Goal: Navigation & Orientation: Find specific page/section

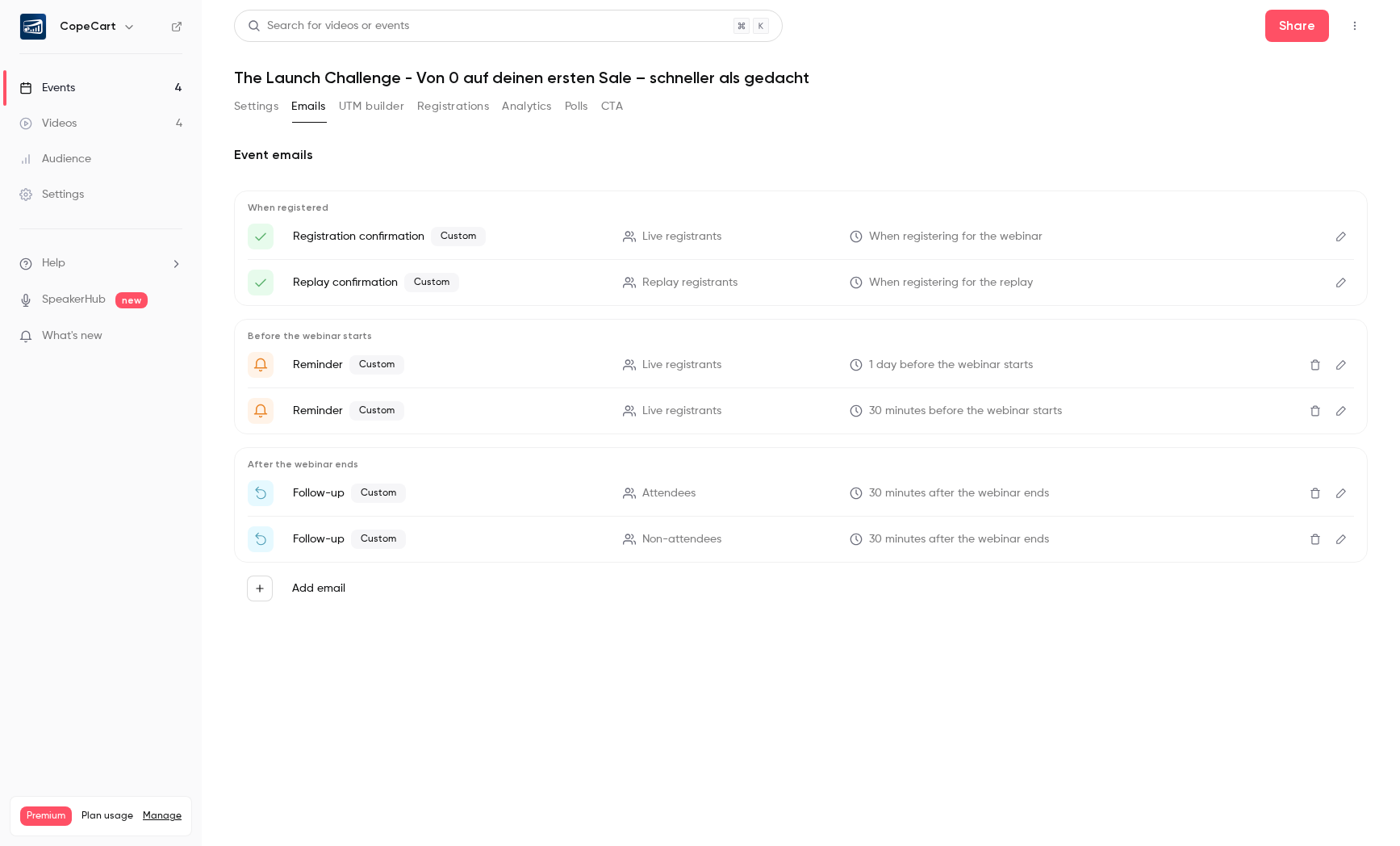
click at [126, 97] on link "Events 4" at bounding box center [101, 88] width 202 height 36
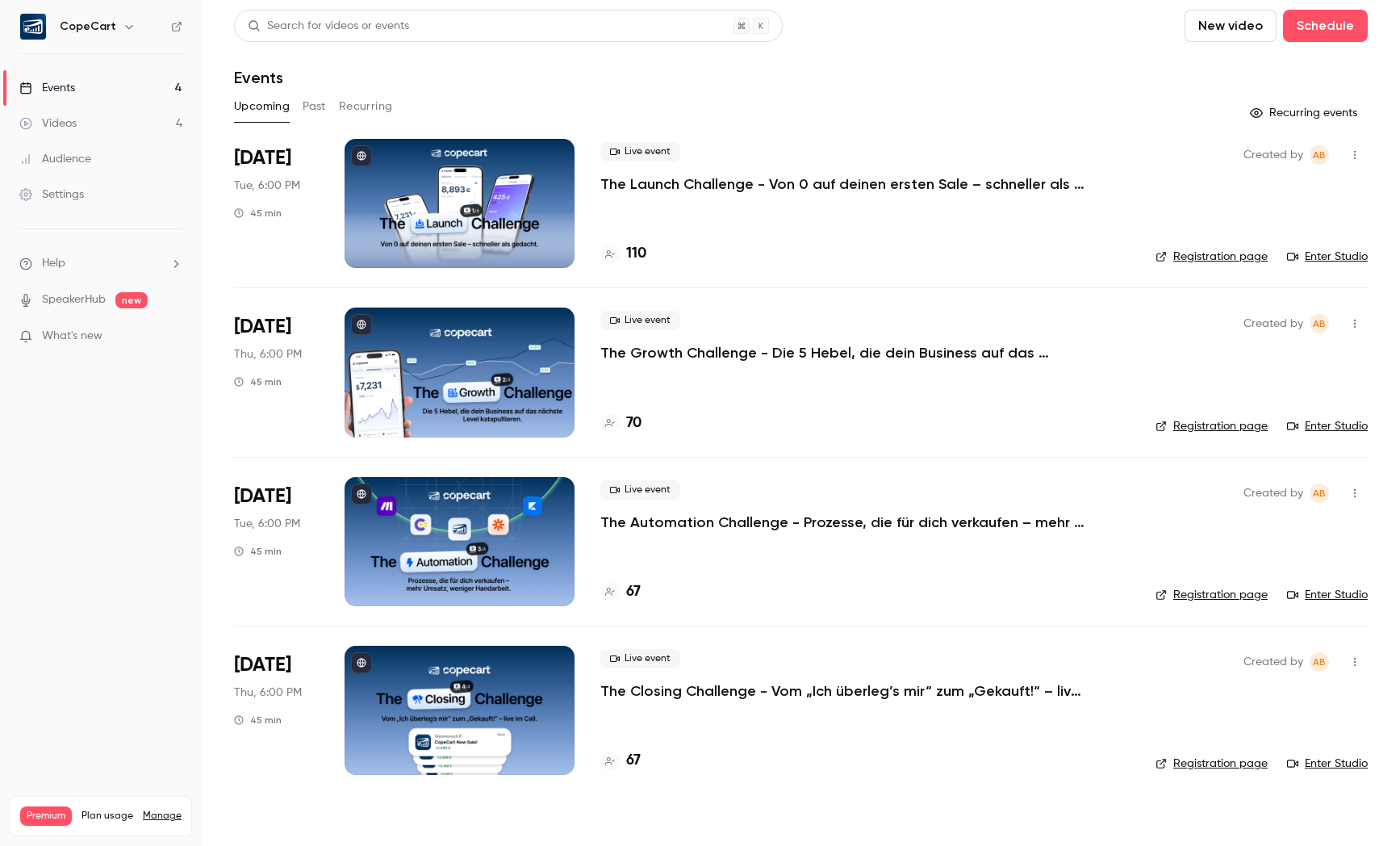
click at [76, 123] on div "Videos" at bounding box center [48, 123] width 58 height 16
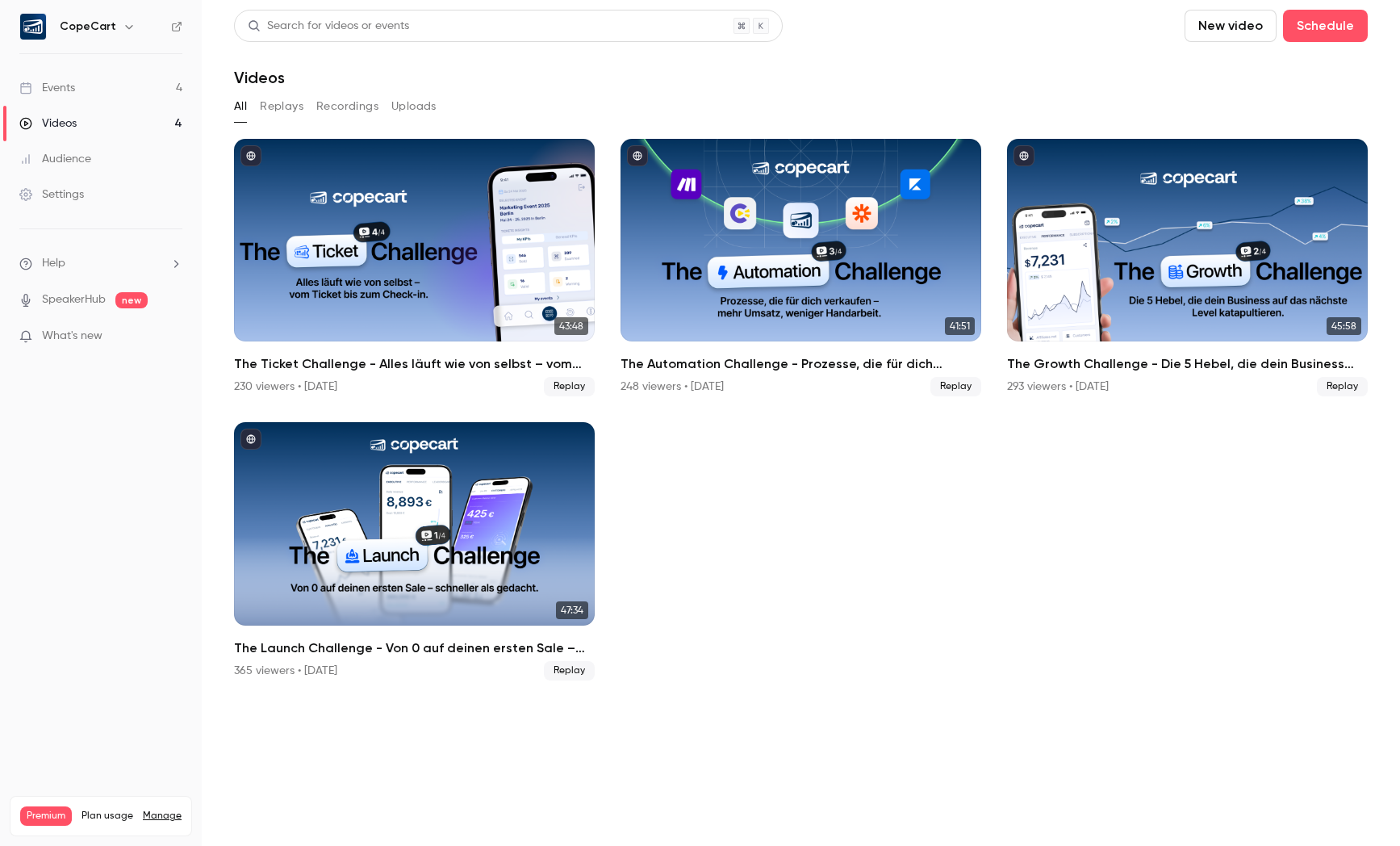
click at [96, 79] on link "Events 4" at bounding box center [101, 88] width 202 height 36
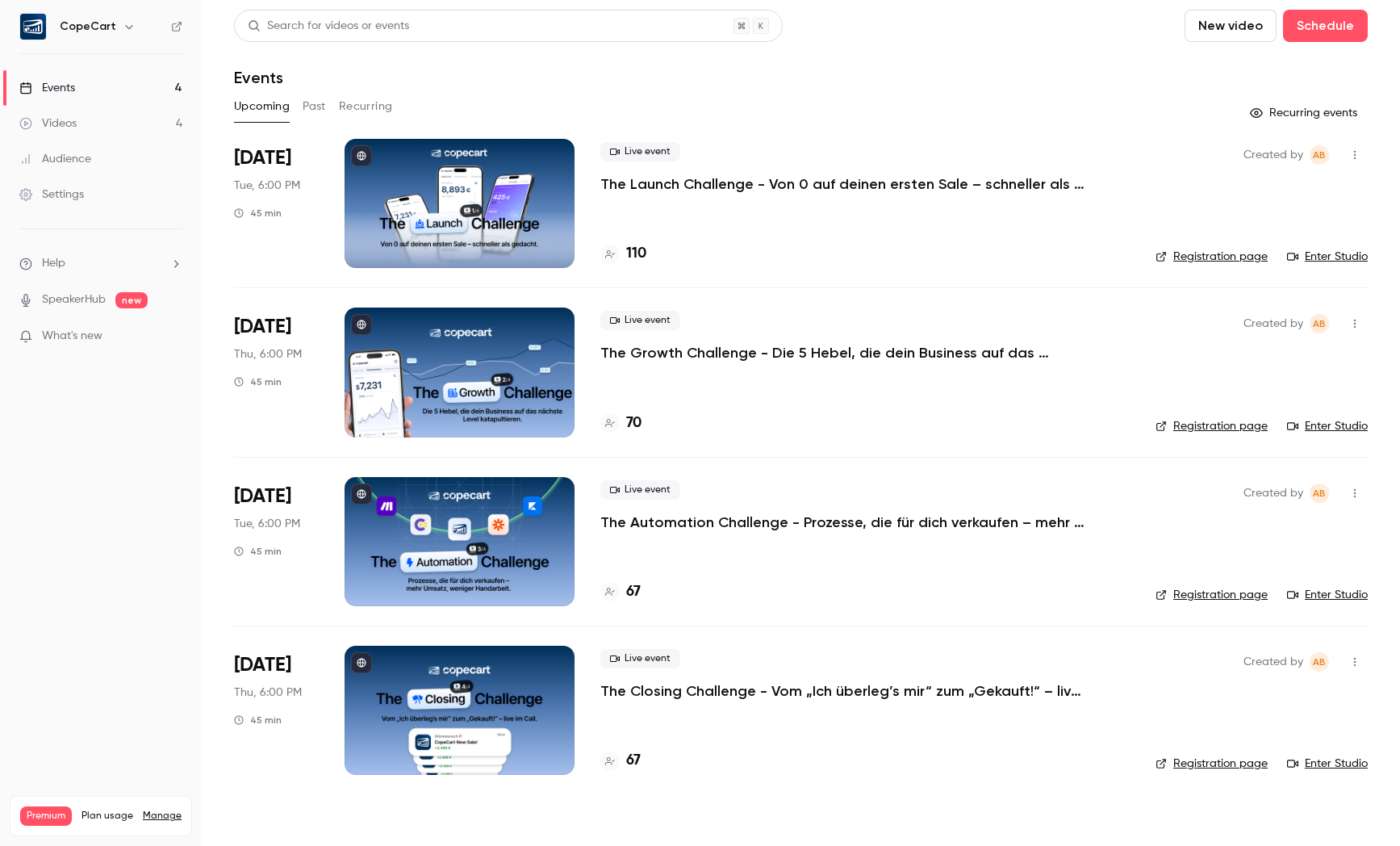
click at [74, 124] on div "Videos" at bounding box center [48, 123] width 58 height 16
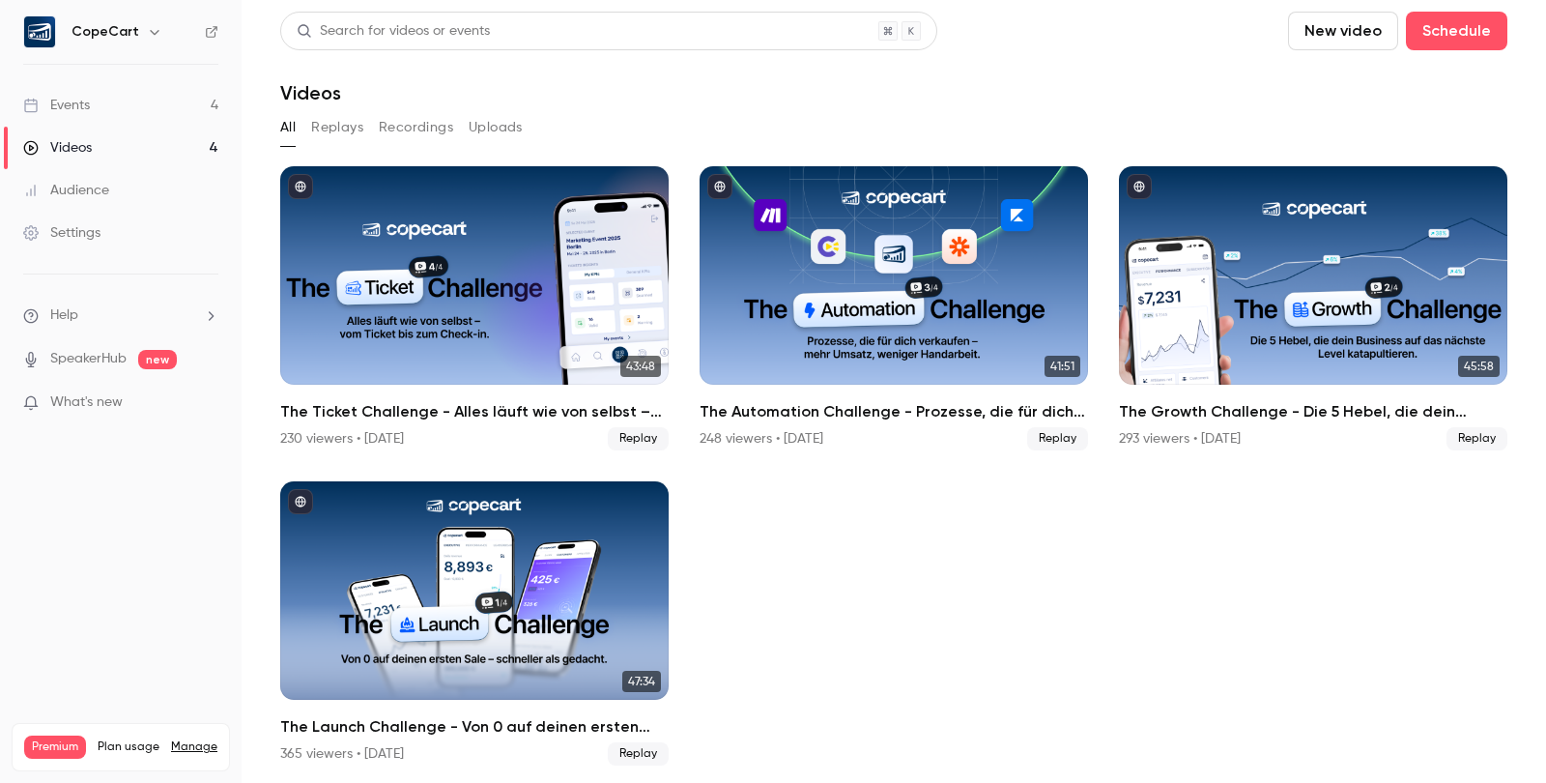
click at [120, 96] on link "Events 4" at bounding box center [121, 105] width 242 height 43
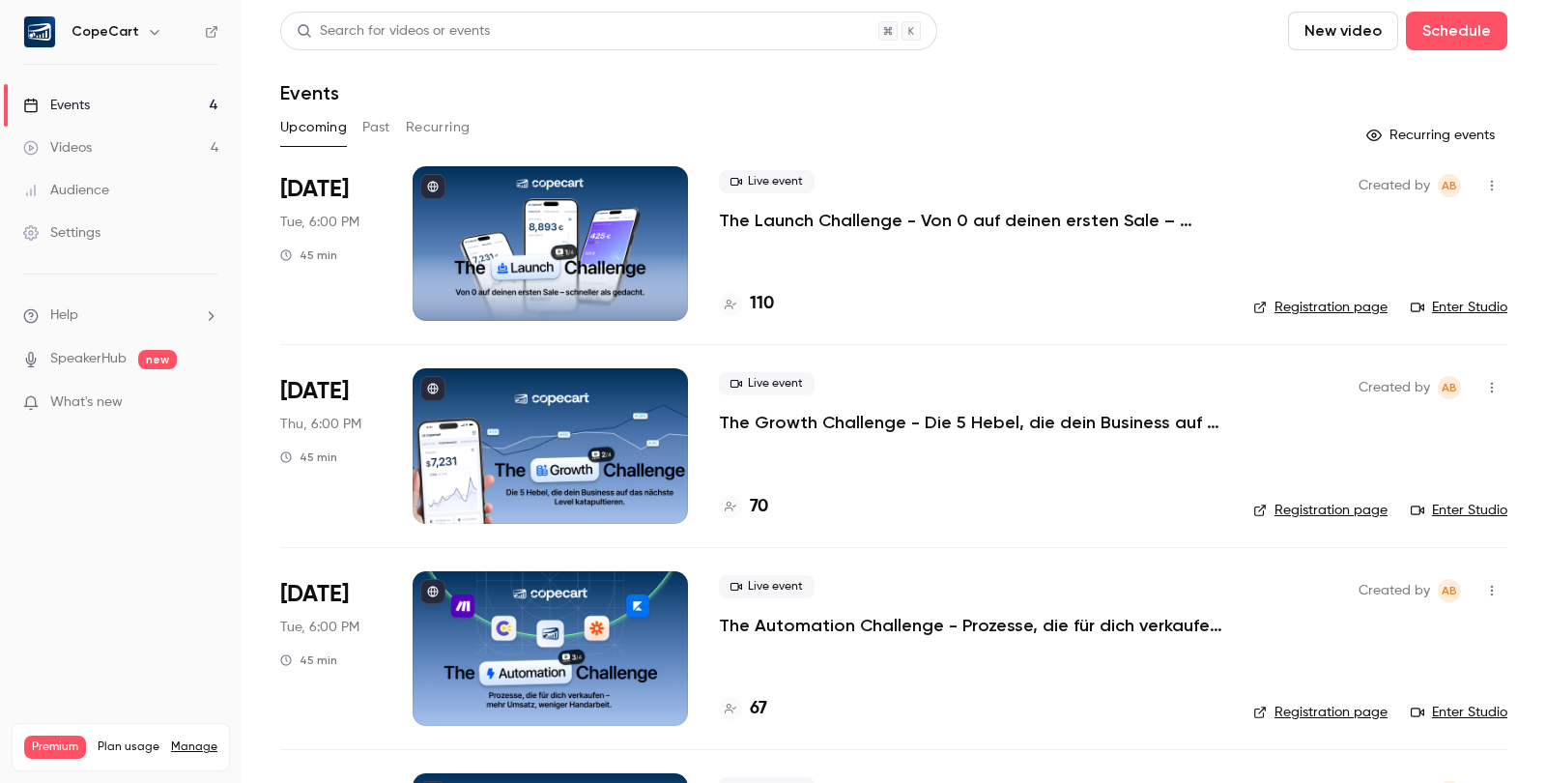
click at [1449, 311] on link "Enter Studio" at bounding box center [1459, 307] width 97 height 19
click at [1467, 309] on link "Enter Studio" at bounding box center [1459, 307] width 97 height 19
